Goal: Transaction & Acquisition: Book appointment/travel/reservation

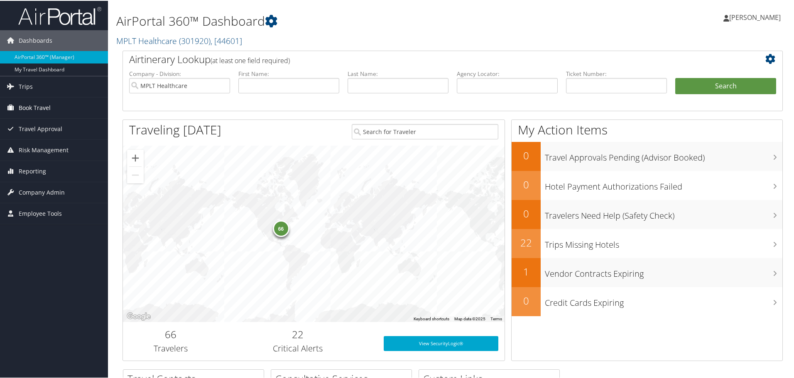
click at [31, 104] on span "Book Travel" at bounding box center [35, 107] width 32 height 21
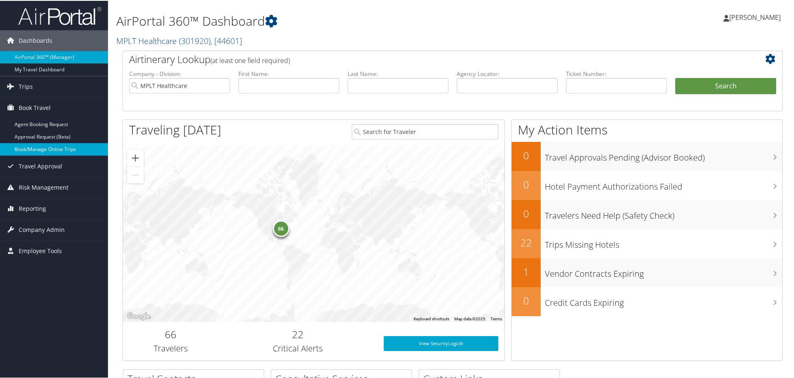
click at [26, 147] on link "Book/Manage Online Trips" at bounding box center [54, 148] width 108 height 12
